Goal: Transaction & Acquisition: Purchase product/service

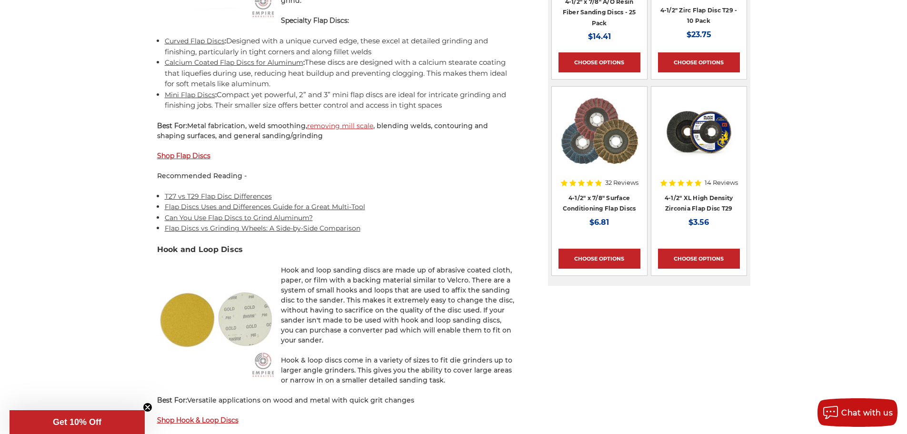
scroll to position [1143, 0]
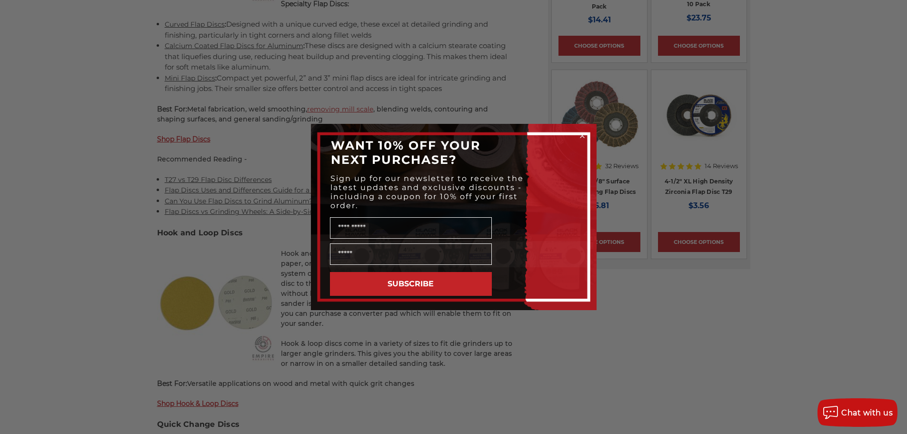
click at [581, 138] on circle "Close dialog" at bounding box center [582, 135] width 9 height 9
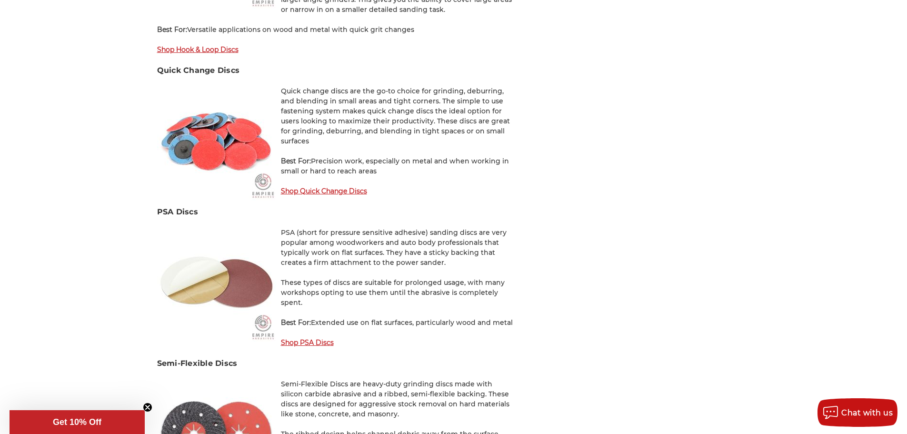
scroll to position [1524, 0]
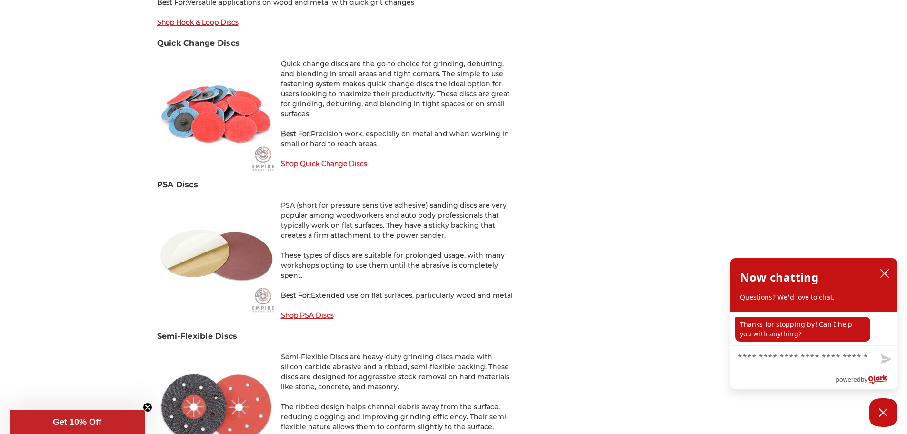
click at [303, 311] on strong "Shop PSA Discs" at bounding box center [307, 315] width 53 height 9
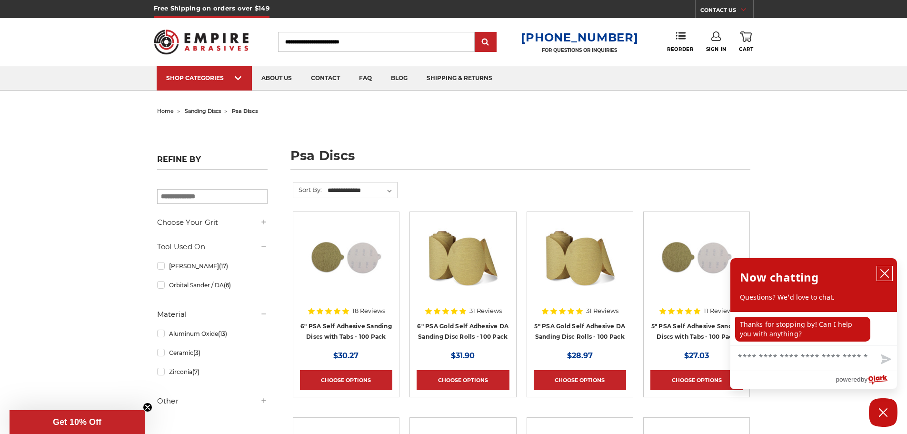
click at [884, 274] on icon "close chatbox" at bounding box center [885, 274] width 8 height 8
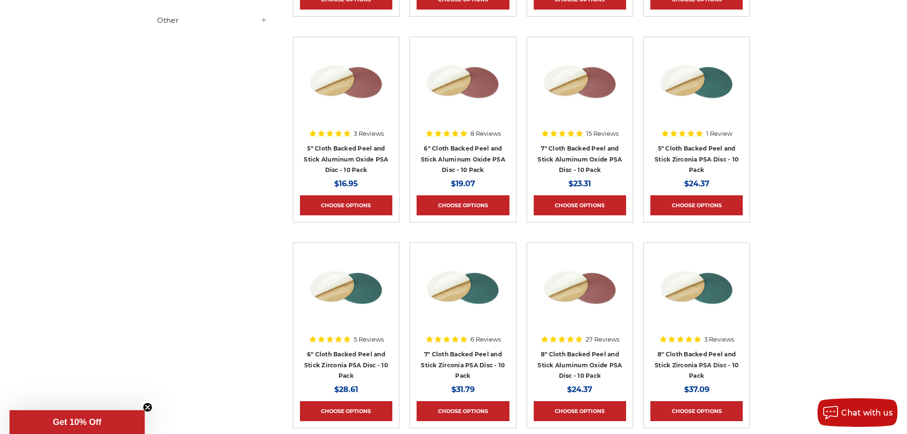
scroll to position [381, 0]
